Goal: Entertainment & Leisure: Consume media (video, audio)

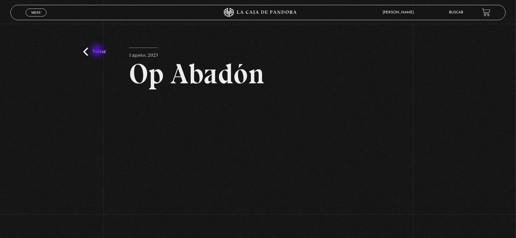
click at [98, 51] on link "Volver" at bounding box center [94, 52] width 23 height 8
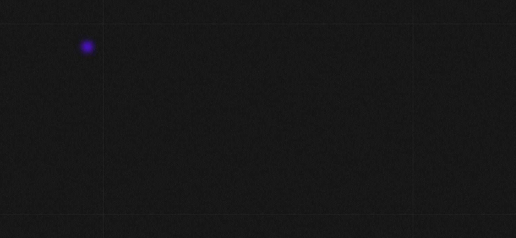
scroll to position [81, 0]
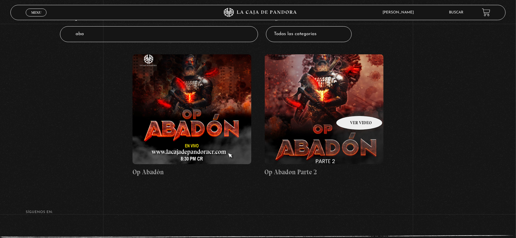
click at [351, 107] on figure at bounding box center [323, 109] width 119 height 110
